Goal: Information Seeking & Learning: Learn about a topic

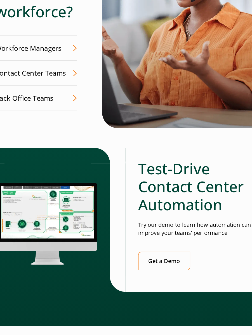
scroll to position [1430, 0]
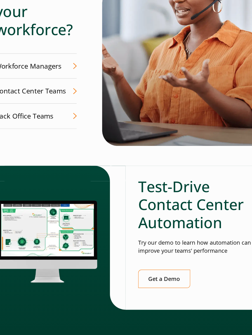
click at [152, 78] on img at bounding box center [179, 39] width 149 height 184
click at [170, 243] on link "Get a Demo" at bounding box center [160, 251] width 47 height 16
click at [144, 79] on img at bounding box center [179, 39] width 149 height 184
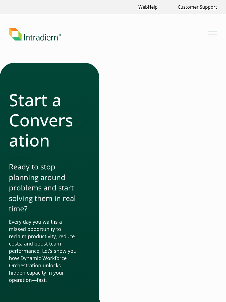
scroll to position [695, 0]
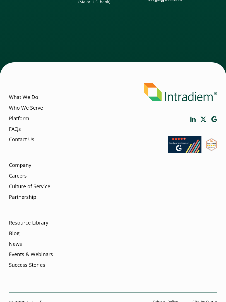
click at [76, 230] on li "Blog" at bounding box center [74, 235] width 130 height 11
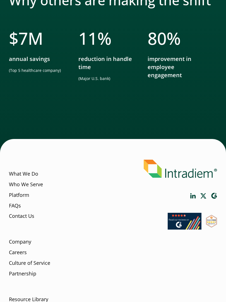
scroll to position [617, 0]
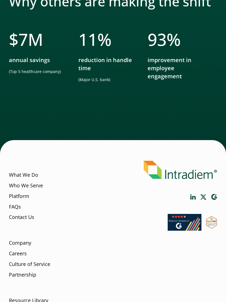
click at [90, 89] on ul "$ 7 M annual savings (Top 5 healthcare company) 11 % reduction in handle time (…" at bounding box center [113, 71] width 208 height 84
click at [68, 250] on li "Careers" at bounding box center [74, 255] width 130 height 11
click at [81, 89] on ul "$ 7 M annual savings (Top 5 healthcare company) 11 % reduction in handle time (…" at bounding box center [113, 71] width 208 height 84
click at [170, 231] on div "What We Do Who We Serve Platform FAQs Contact Us Company Careers Culture of Ser…" at bounding box center [113, 262] width 208 height 216
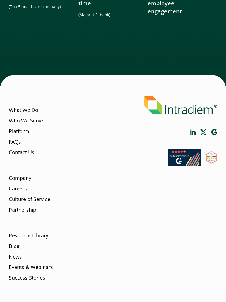
scroll to position [695, 0]
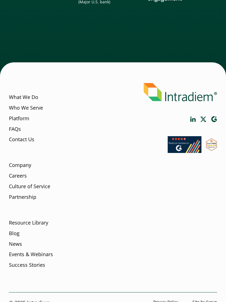
click at [93, 193] on li "Partnership" at bounding box center [74, 198] width 130 height 11
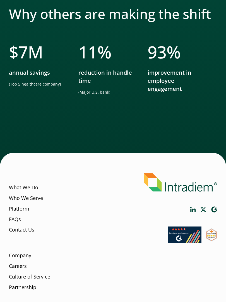
scroll to position [592, 0]
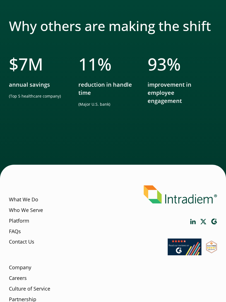
click at [82, 144] on div "Why others are making the shift $ 7 M annual savings (Top 5 healthcare company)…" at bounding box center [113, 74] width 226 height 210
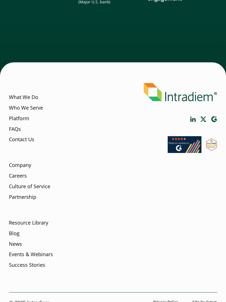
click at [83, 183] on li "Culture of Service" at bounding box center [74, 188] width 130 height 11
click at [101, 261] on li "Success Stories" at bounding box center [74, 266] width 130 height 11
click at [92, 240] on li "News" at bounding box center [74, 245] width 130 height 11
click at [61, 196] on ul "What We Do Who We Serve Platform FAQs Contact Us Company Careers Culture of Ser…" at bounding box center [74, 179] width 130 height 193
click at [153, 230] on div "What We Do Who We Serve Platform FAQs Contact Us Company Careers Culture of Ser…" at bounding box center [113, 184] width 208 height 216
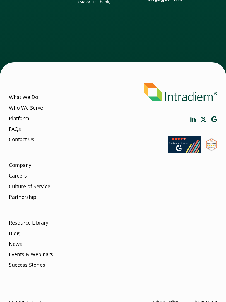
click at [173, 197] on div "What We Do Who We Serve Platform FAQs Contact Us Company Careers Culture of Ser…" at bounding box center [113, 184] width 208 height 216
click at [72, 125] on li "FAQs" at bounding box center [74, 130] width 130 height 11
click at [106, 230] on li "Blog" at bounding box center [74, 235] width 130 height 11
click at [130, 261] on li "Success Stories" at bounding box center [74, 266] width 130 height 11
click at [105, 230] on li "Blog" at bounding box center [74, 235] width 130 height 11
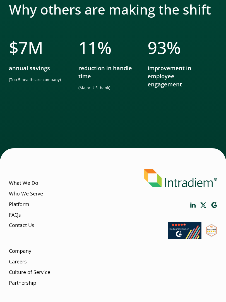
scroll to position [609, 0]
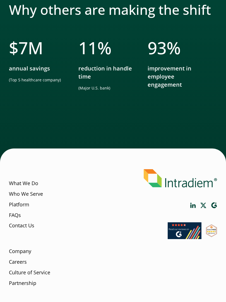
click at [109, 237] on li "Company Careers Culture of Service Partnership" at bounding box center [74, 263] width 130 height 53
